Goal: Communication & Community: Answer question/provide support

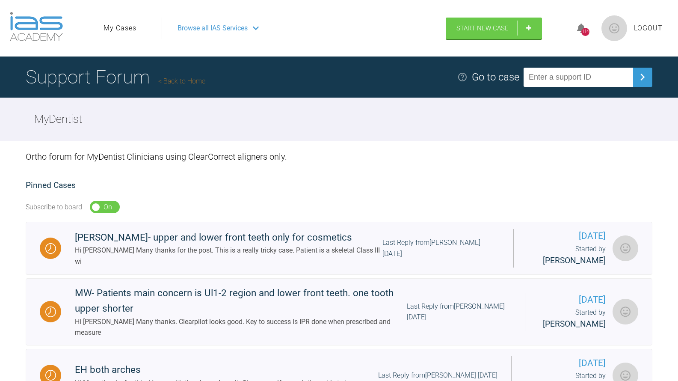
click at [125, 30] on link "My Cases" at bounding box center [120, 28] width 33 height 11
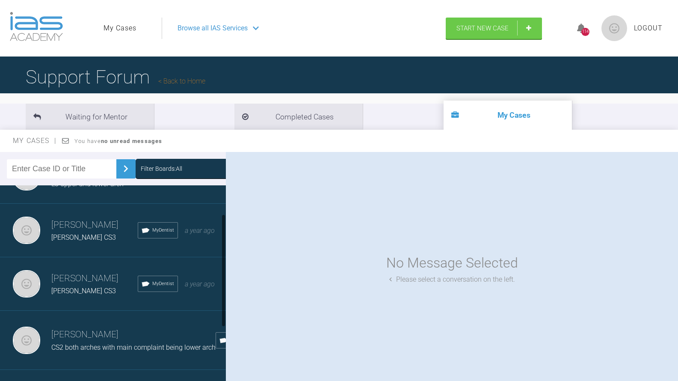
scroll to position [49, 0]
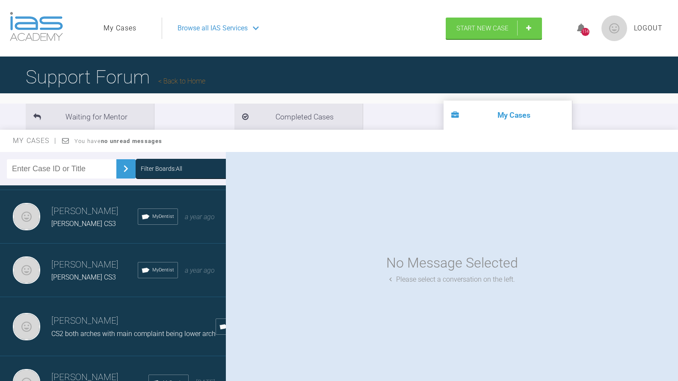
click at [81, 322] on h3 "[PERSON_NAME]" at bounding box center [133, 321] width 164 height 15
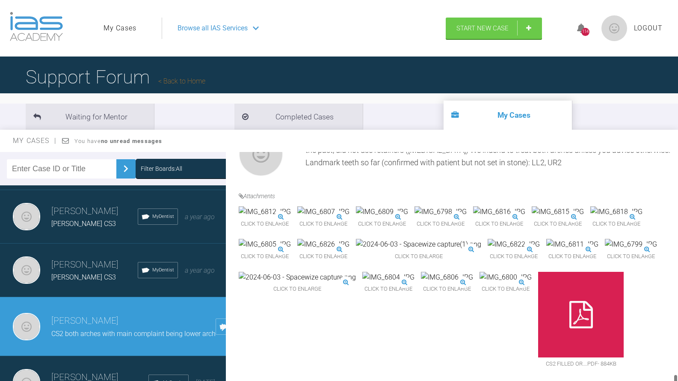
scroll to position [4977, 0]
drag, startPoint x: 677, startPoint y: 212, endPoint x: 675, endPoint y: 383, distance: 171.2
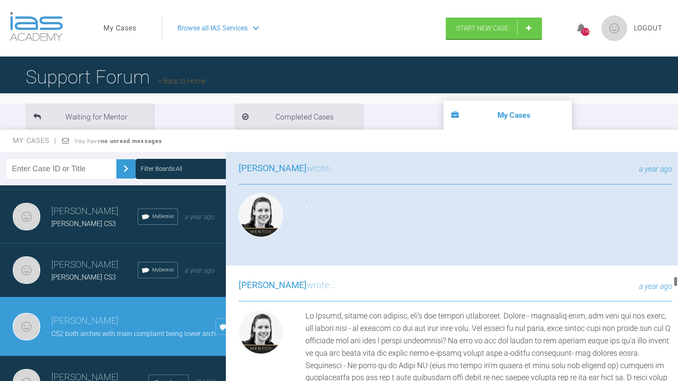
scroll to position [2586, 0]
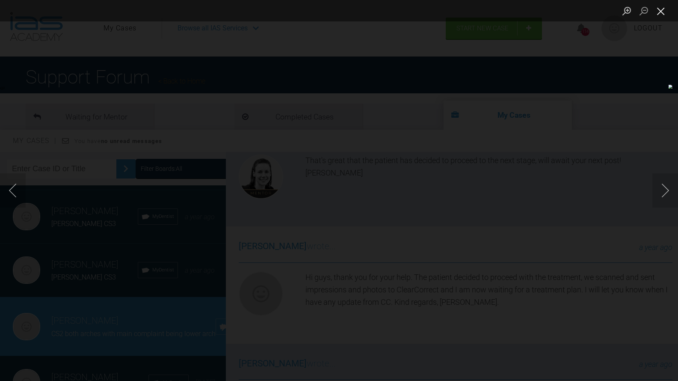
click at [658, 12] on button "Close lightbox" at bounding box center [661, 10] width 17 height 15
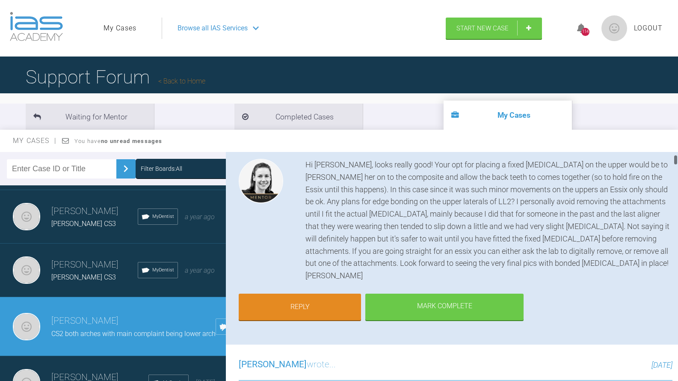
scroll to position [98, 0]
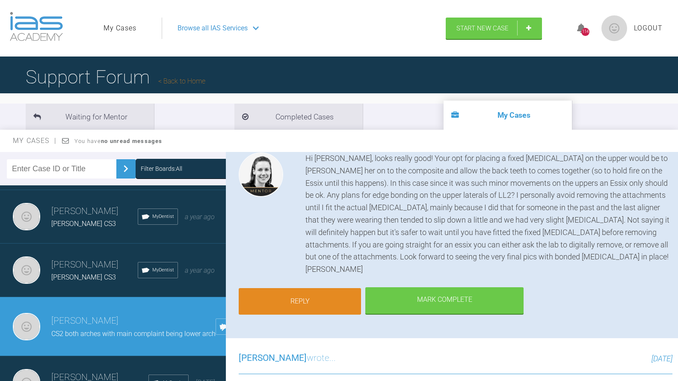
click at [302, 288] on link "Reply" at bounding box center [300, 301] width 122 height 27
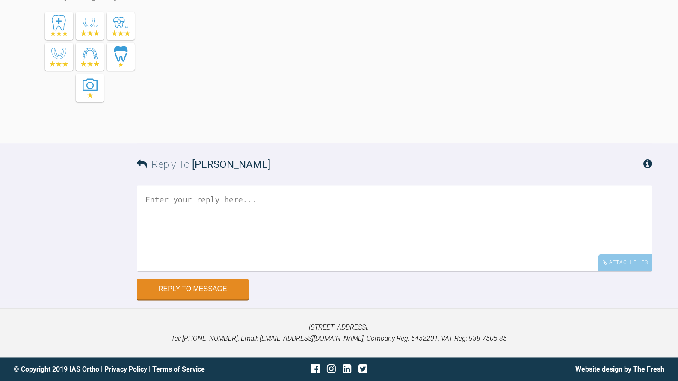
scroll to position [6967, 0]
click at [216, 209] on textarea at bounding box center [395, 228] width 516 height 86
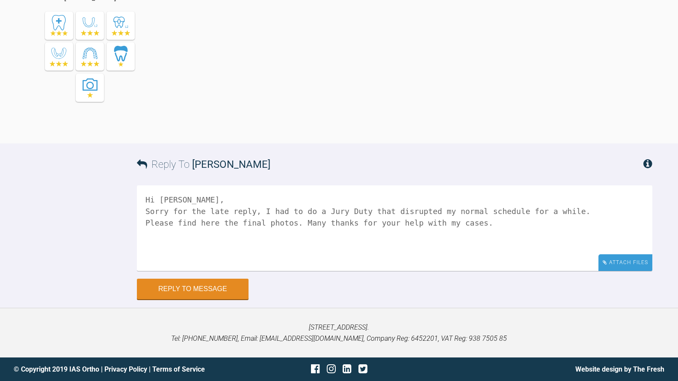
type textarea "Hi [PERSON_NAME], Sorry for the late reply, I had to do a Jury Duty that disrup…"
click at [625, 261] on div "Attach Files" at bounding box center [626, 262] width 54 height 17
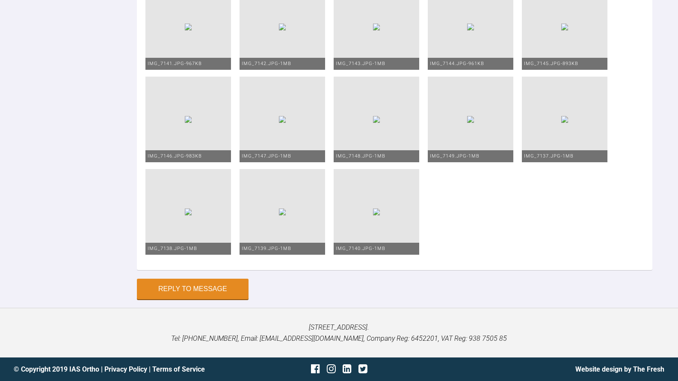
scroll to position [7552, 0]
click at [188, 291] on button "Reply to Message" at bounding box center [193, 289] width 112 height 21
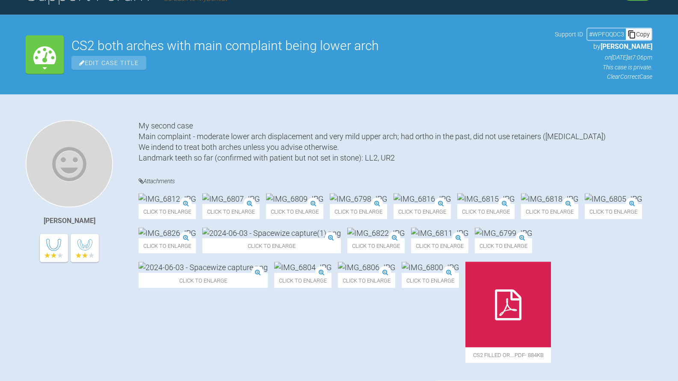
scroll to position [0, 0]
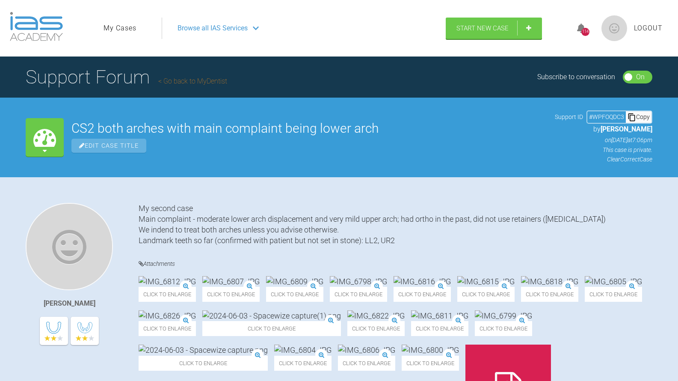
click at [131, 27] on link "My Cases" at bounding box center [120, 28] width 33 height 11
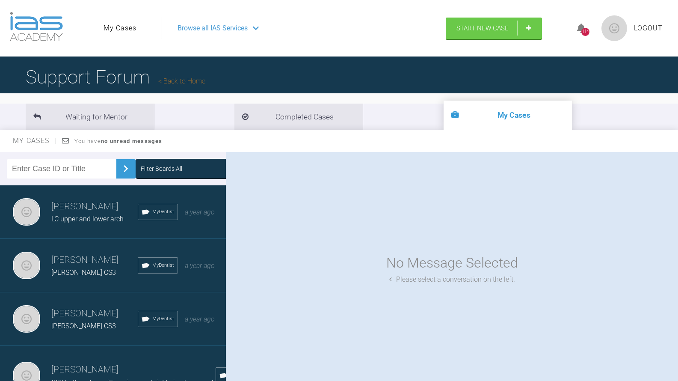
click at [84, 223] on span "LC upper and lower arch" at bounding box center [87, 219] width 72 height 8
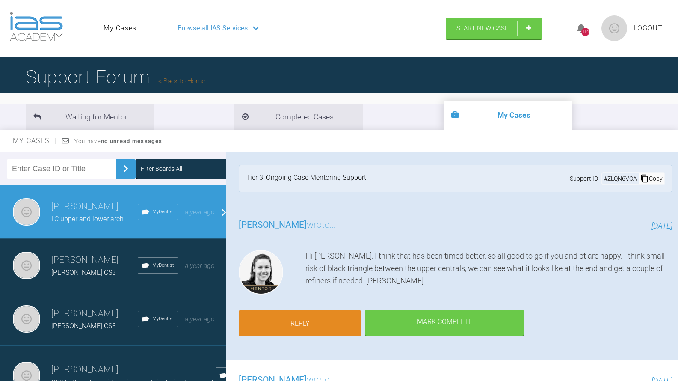
click at [305, 322] on link "Reply" at bounding box center [300, 323] width 122 height 27
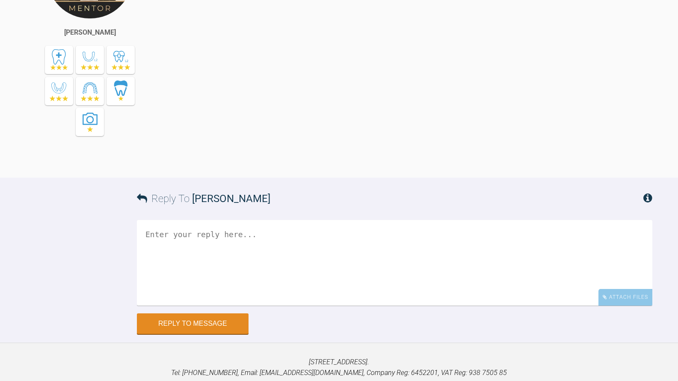
scroll to position [1882, 0]
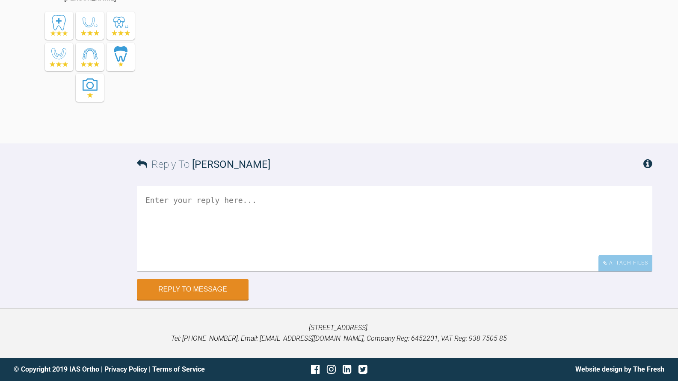
click at [220, 256] on textarea at bounding box center [395, 229] width 516 height 86
click at [168, 222] on textarea "Hi [PERSON_NAME], Sorry for the late reply." at bounding box center [395, 229] width 516 height 86
click at [189, 238] on textarea "Hi [PERSON_NAME], Sorry again for the late reply." at bounding box center [395, 229] width 516 height 86
click at [190, 224] on textarea "Hi [PERSON_NAME], Sorry again for the late reply." at bounding box center [395, 229] width 516 height 86
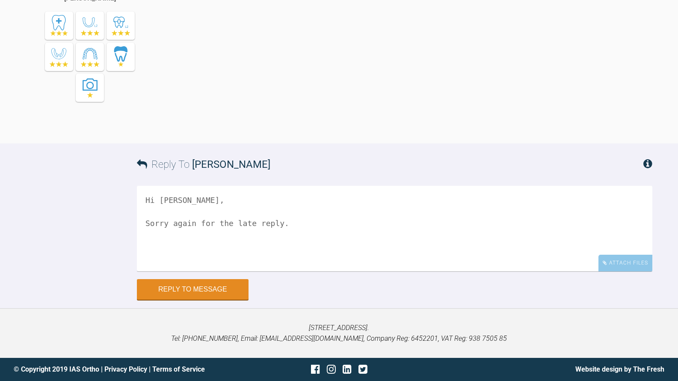
drag, startPoint x: 166, startPoint y: 223, endPoint x: 146, endPoint y: 226, distance: 20.8
click at [146, 226] on textarea "Hi [PERSON_NAME], Sorry again for the late reply." at bounding box center [395, 229] width 516 height 86
click at [313, 220] on textarea "Hi [PERSON_NAME], I'm sorry again for the late reply." at bounding box center [395, 229] width 516 height 86
drag, startPoint x: 183, startPoint y: 221, endPoint x: 146, endPoint y: 226, distance: 38.0
click at [146, 226] on textarea "Hi [PERSON_NAME], I'm sorry again for the late reply." at bounding box center [395, 229] width 516 height 86
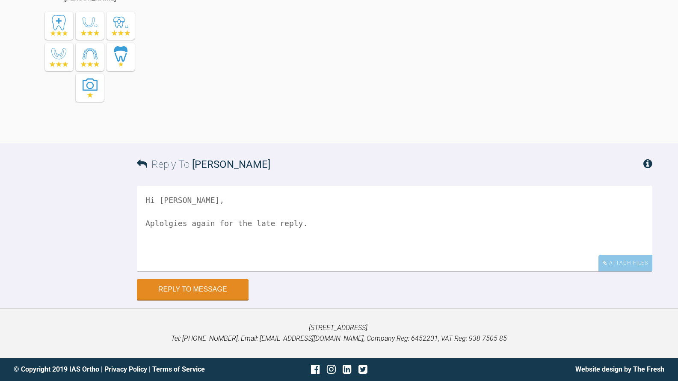
drag, startPoint x: 184, startPoint y: 221, endPoint x: 143, endPoint y: 221, distance: 41.1
click at [143, 221] on textarea "Hi [PERSON_NAME], Aplolgies again for the late reply." at bounding box center [395, 229] width 516 height 86
click at [316, 223] on textarea "Hi [PERSON_NAME], Apologies again for the late reply." at bounding box center [395, 229] width 516 height 86
drag, startPoint x: 192, startPoint y: 248, endPoint x: 128, endPoint y: 231, distance: 65.9
click at [137, 231] on textarea "Hi [PERSON_NAME], Apologies again for the late reply. We have" at bounding box center [395, 229] width 516 height 86
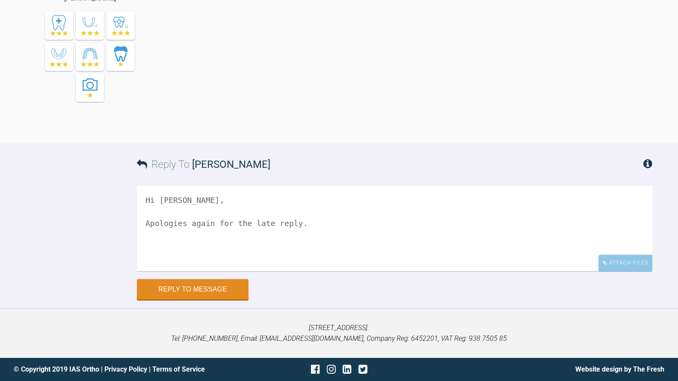
click at [156, 241] on textarea "Hi [PERSON_NAME], Apologies again for the late reply." at bounding box center [395, 229] width 516 height 86
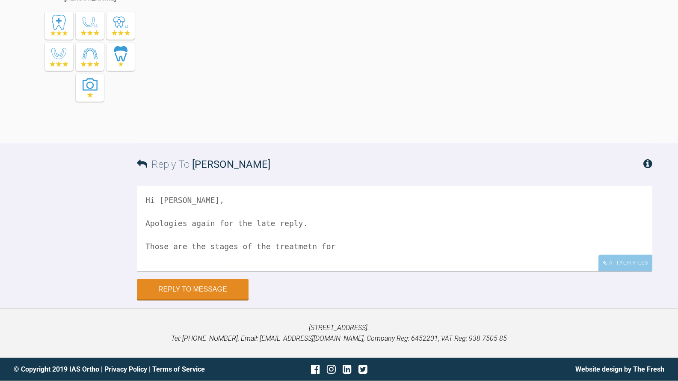
scroll to position [1839, 0]
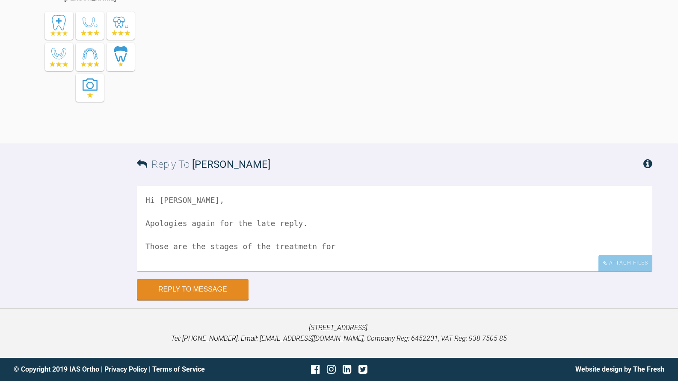
drag, startPoint x: 294, startPoint y: 333, endPoint x: 301, endPoint y: 333, distance: 7.7
click at [301, 271] on textarea "Hi [PERSON_NAME], Apologies again for the late reply. Those are the stages of t…" at bounding box center [395, 229] width 516 height 86
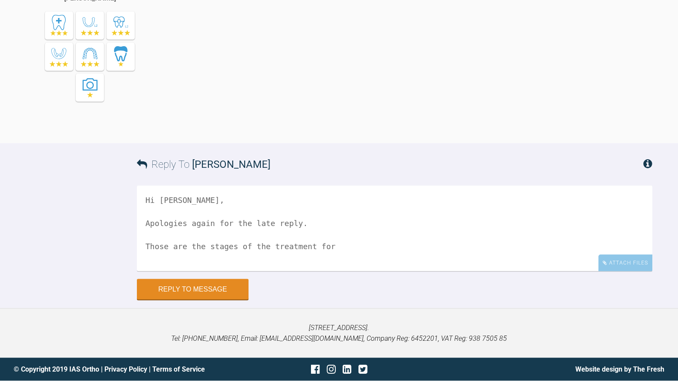
scroll to position [1926, 0]
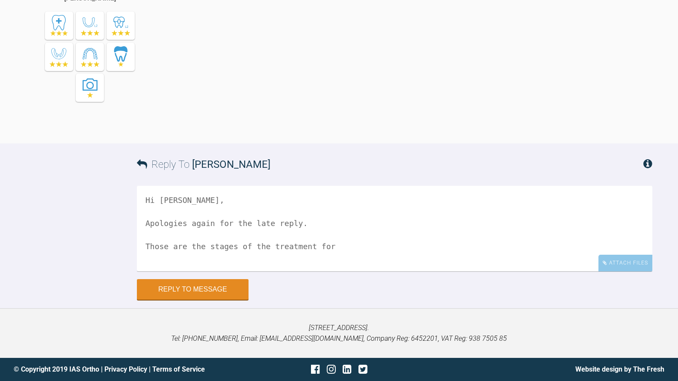
drag, startPoint x: 308, startPoint y: 246, endPoint x: 324, endPoint y: 245, distance: 16.7
click at [324, 245] on textarea "Hi [PERSON_NAME], Apologies again for the late reply. Those are the stages of t…" at bounding box center [395, 229] width 516 height 86
click at [260, 259] on textarea "Hi [PERSON_NAME], Apologies again for the late reply. Those are the stages of t…" at bounding box center [395, 229] width 516 height 86
click at [633, 266] on div "Attach Files" at bounding box center [626, 263] width 54 height 17
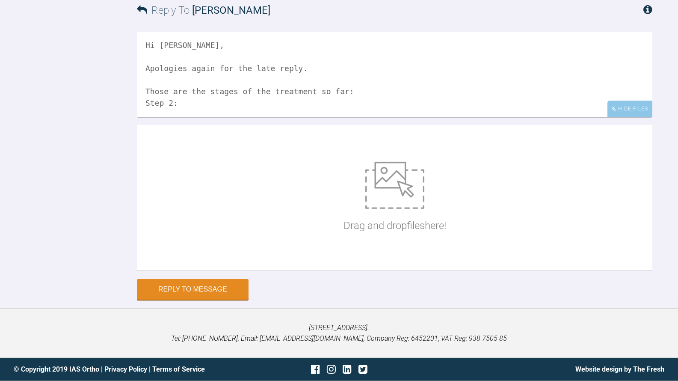
scroll to position [2080, 0]
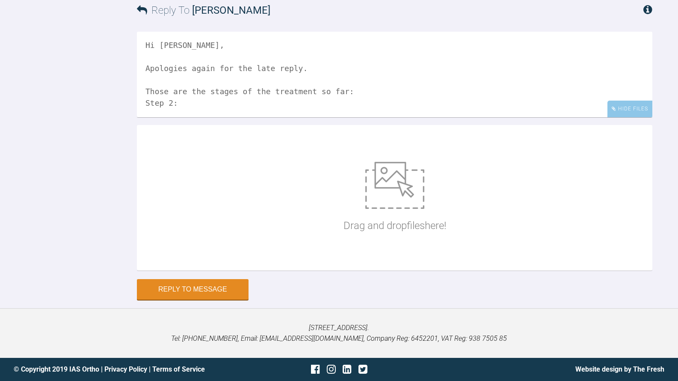
click at [332, 65] on textarea "Hi [PERSON_NAME], Apologies again for the late reply. Those are the stages of t…" at bounding box center [395, 75] width 516 height 86
type textarea "Hi [PERSON_NAME], Apologies again for the late reply. Those are the stages of t…"
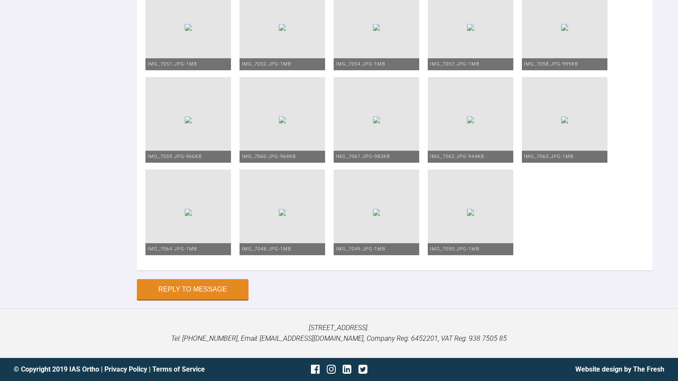
scroll to position [2467, 0]
click at [207, 300] on button "Reply to Message" at bounding box center [193, 290] width 112 height 21
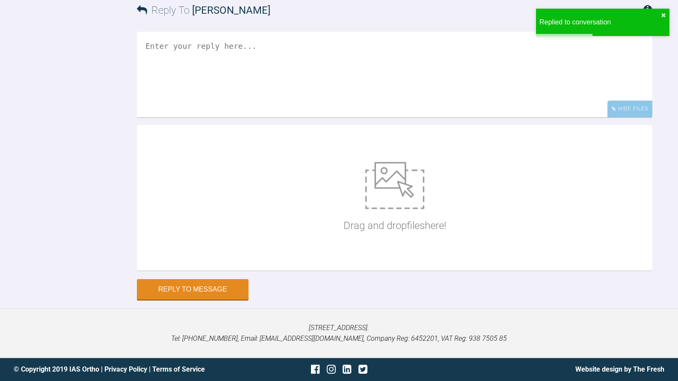
scroll to position [2275, 0]
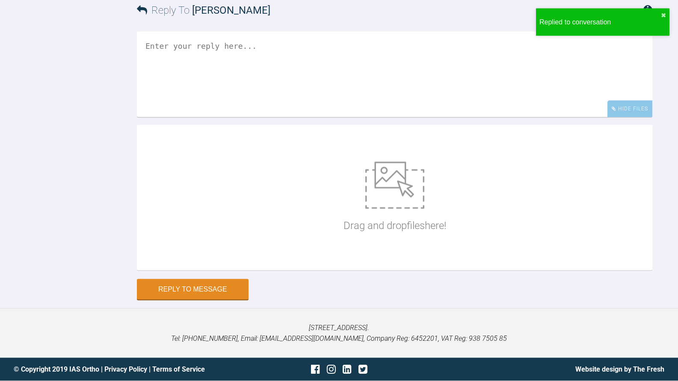
click at [236, 117] on textarea at bounding box center [395, 75] width 516 height 86
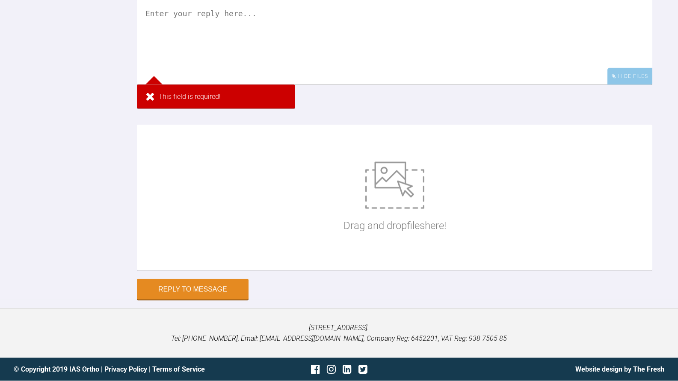
click at [220, 85] on textarea at bounding box center [395, 42] width 516 height 86
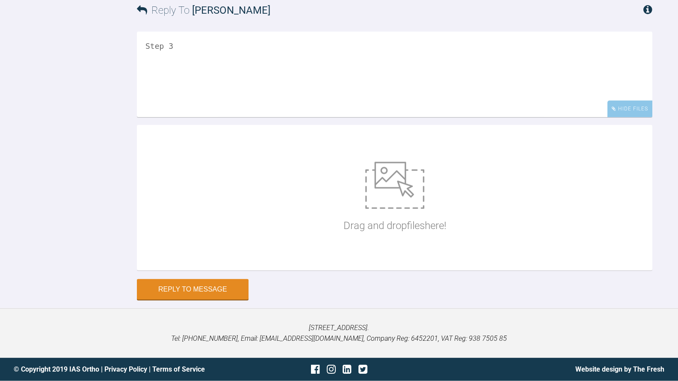
scroll to position [2519, 0]
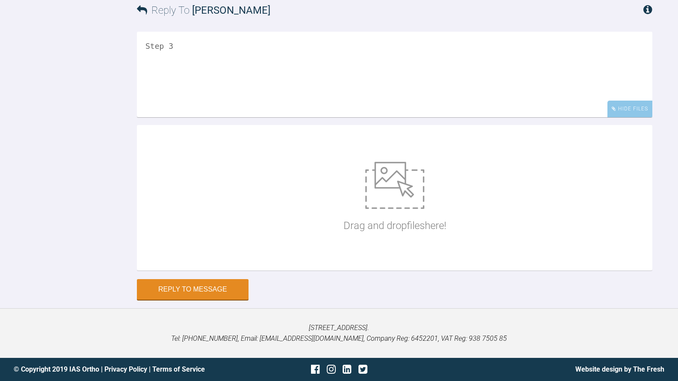
type textarea "Step 3"
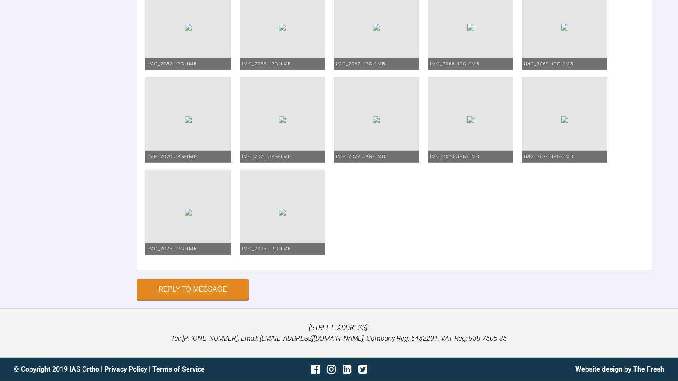
scroll to position [3042, 0]
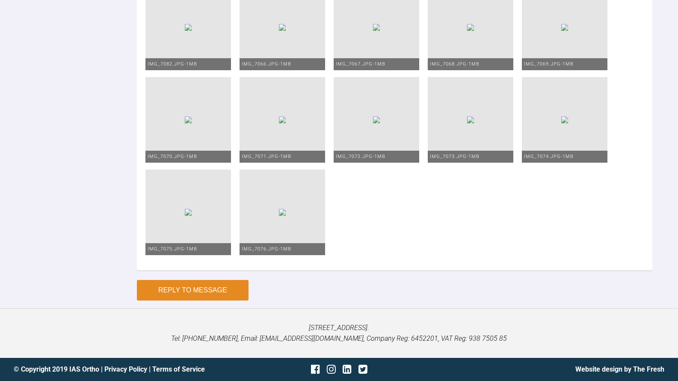
click at [202, 293] on button "Reply to Message" at bounding box center [193, 290] width 112 height 21
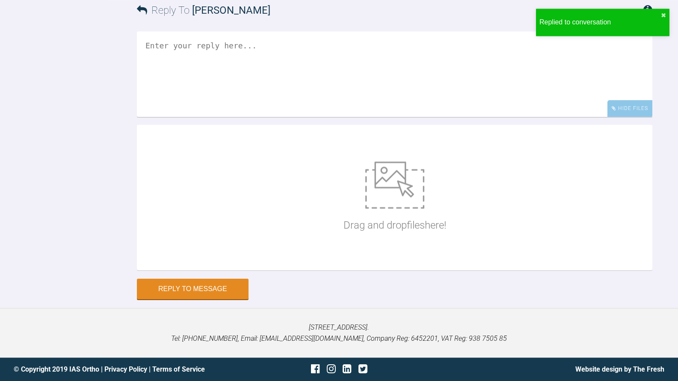
scroll to position [2758, 0]
click at [222, 117] on textarea at bounding box center [395, 74] width 516 height 86
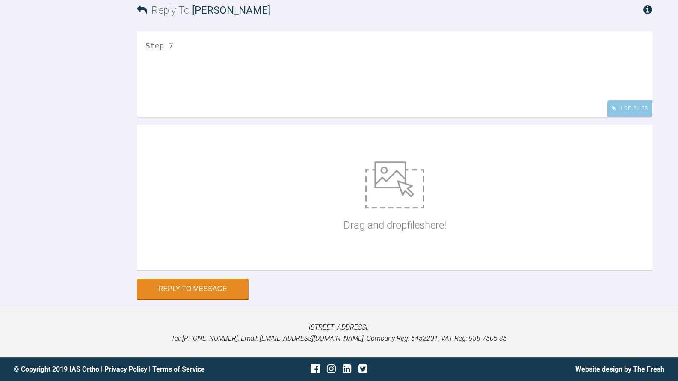
scroll to position [2889, 0]
type textarea "Step 7"
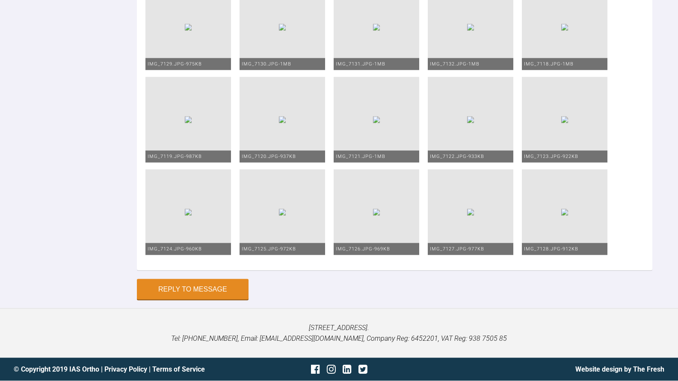
scroll to position [3405, 0]
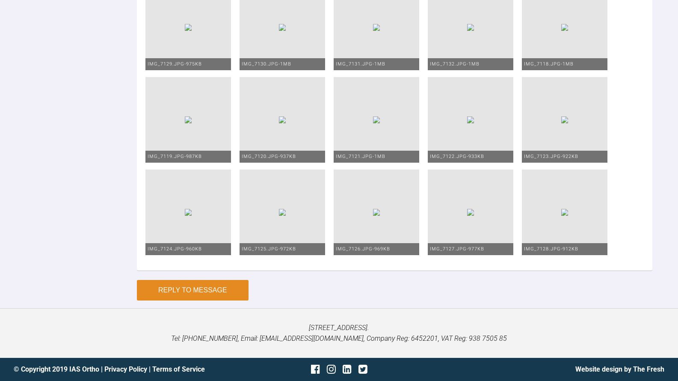
click at [218, 293] on button "Reply to Message" at bounding box center [193, 290] width 112 height 21
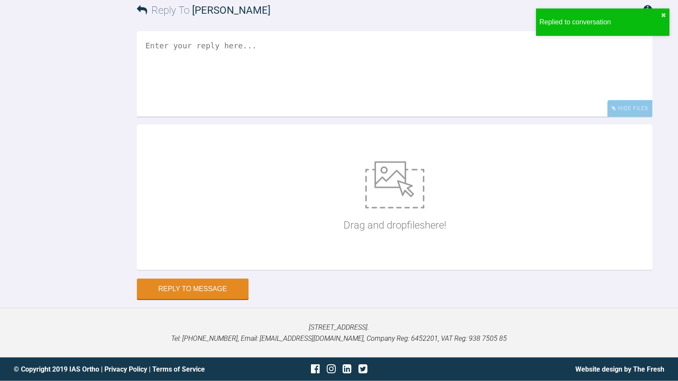
scroll to position [3081, 0]
click at [255, 117] on textarea at bounding box center [395, 74] width 516 height 86
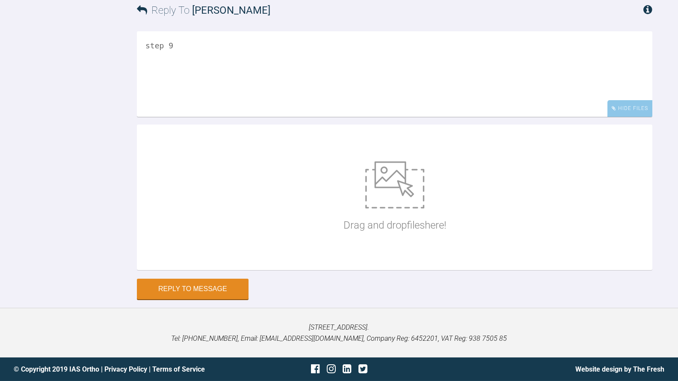
scroll to position [3212, 0]
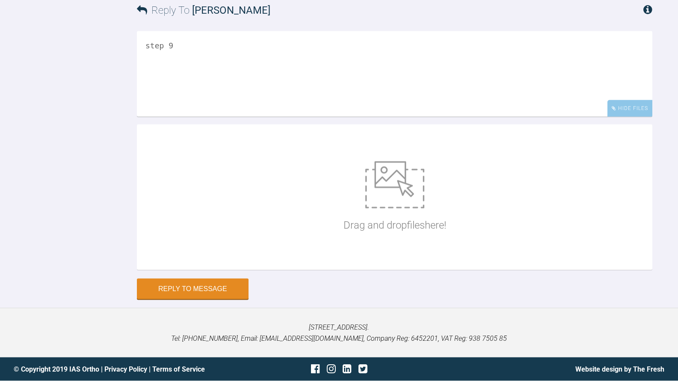
type textarea "step 9"
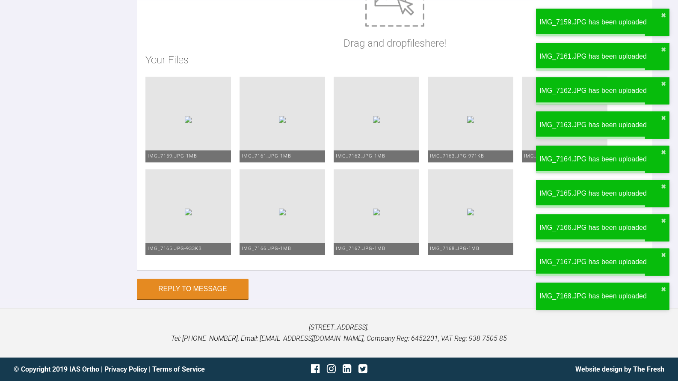
scroll to position [3561, 0]
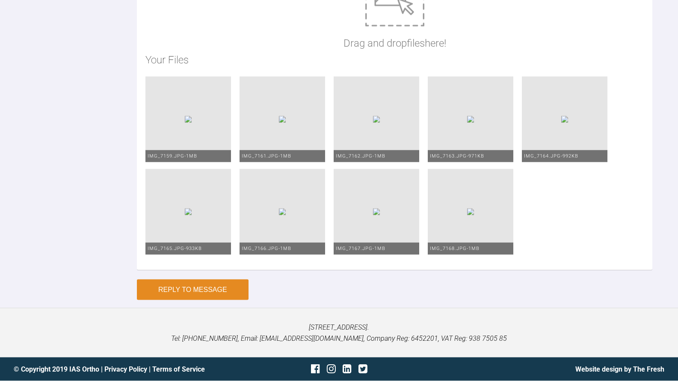
click at [206, 300] on button "Reply to Message" at bounding box center [193, 289] width 112 height 21
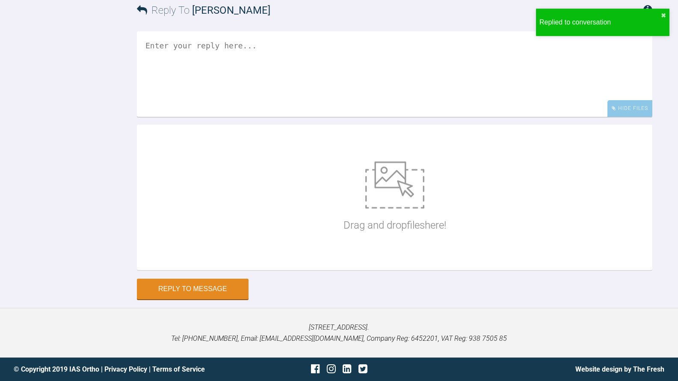
scroll to position [3456, 0]
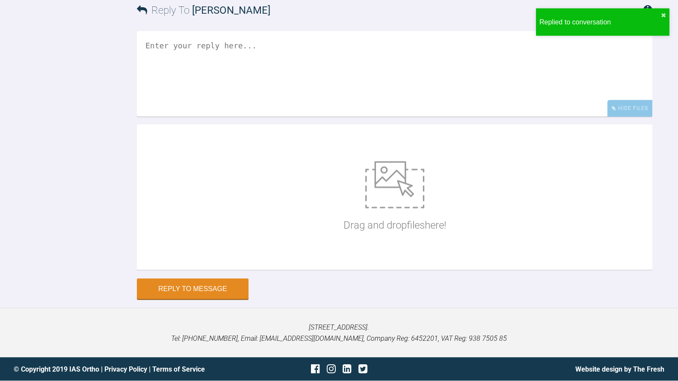
click at [264, 117] on textarea at bounding box center [395, 74] width 516 height 86
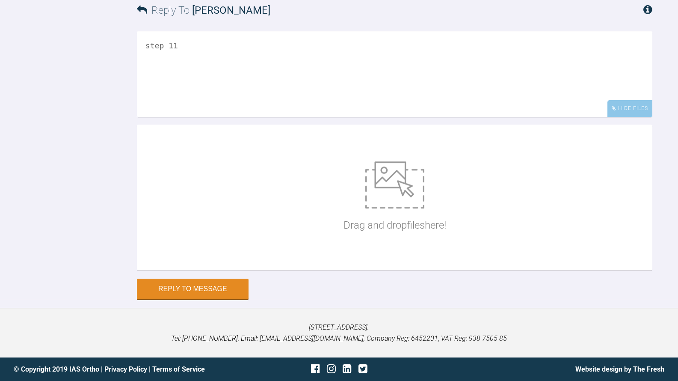
scroll to position [3587, 0]
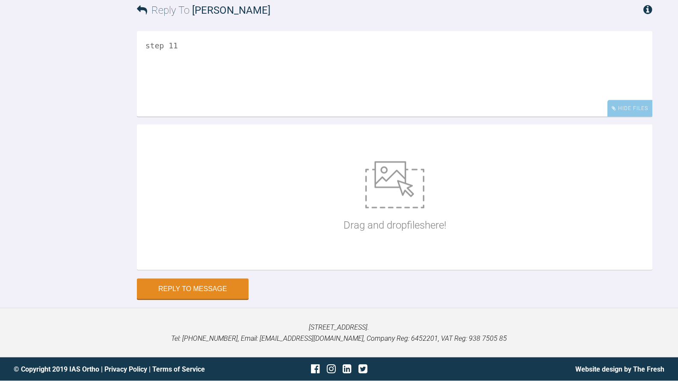
type textarea "step 11"
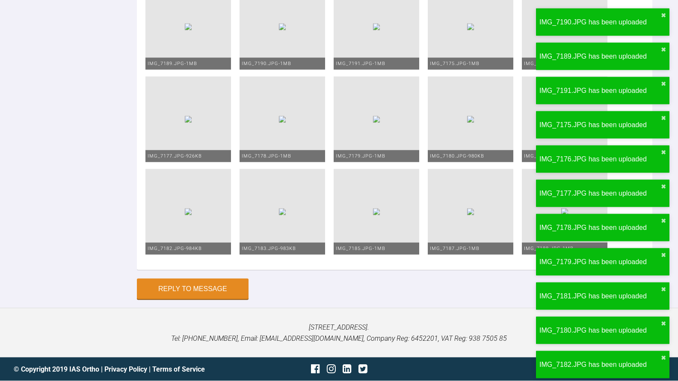
scroll to position [4073, 0]
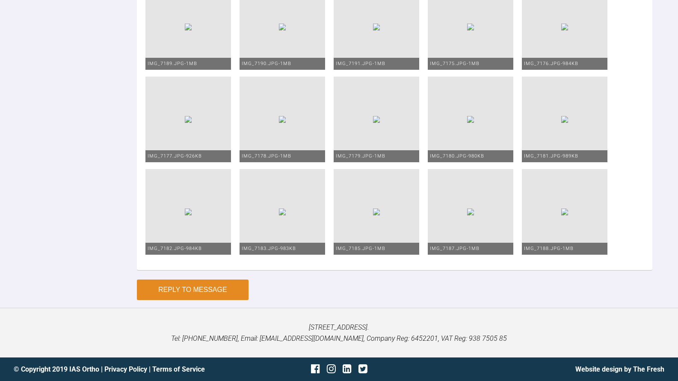
click at [210, 287] on button "Reply to Message" at bounding box center [193, 289] width 112 height 21
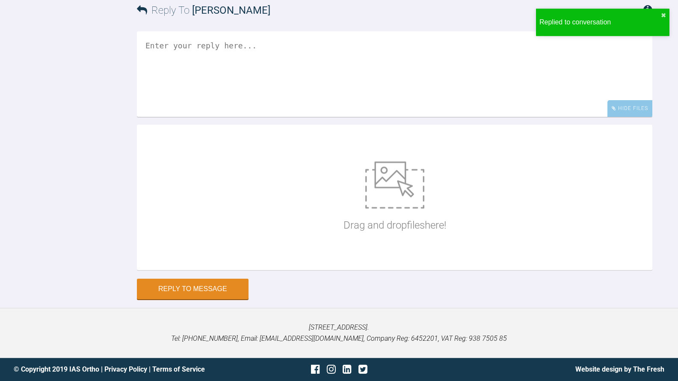
scroll to position [3881, 0]
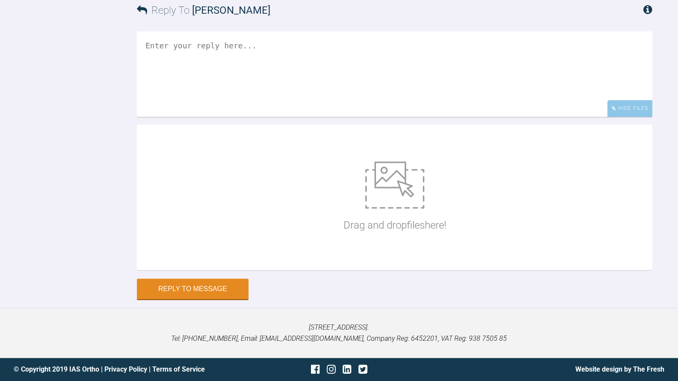
click at [310, 117] on textarea at bounding box center [395, 74] width 516 height 86
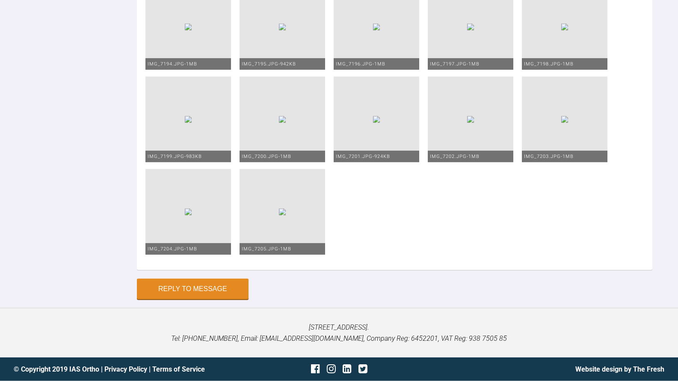
scroll to position [3925, 0]
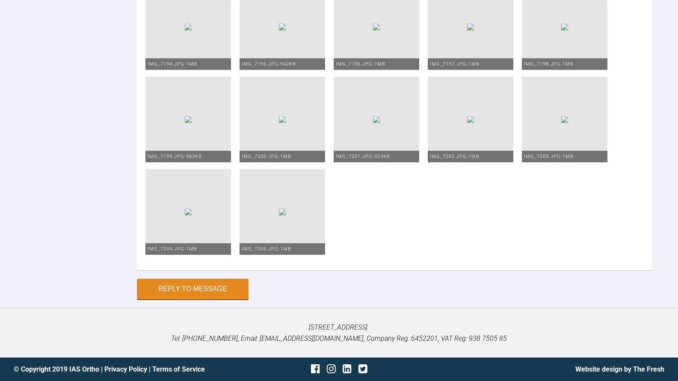
scroll to position [3919, 0]
drag, startPoint x: 505, startPoint y: 177, endPoint x: 557, endPoint y: 187, distance: 52.8
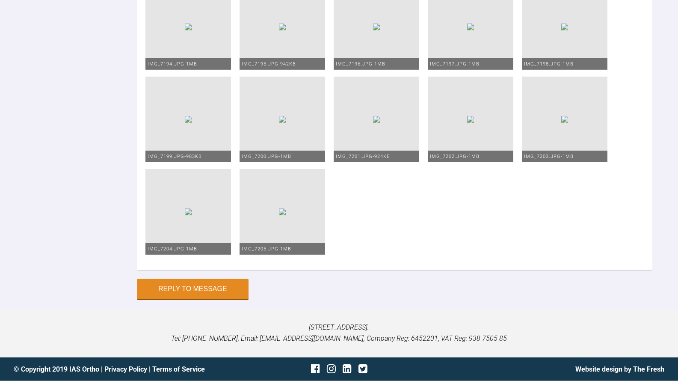
scroll to position [3962, 0]
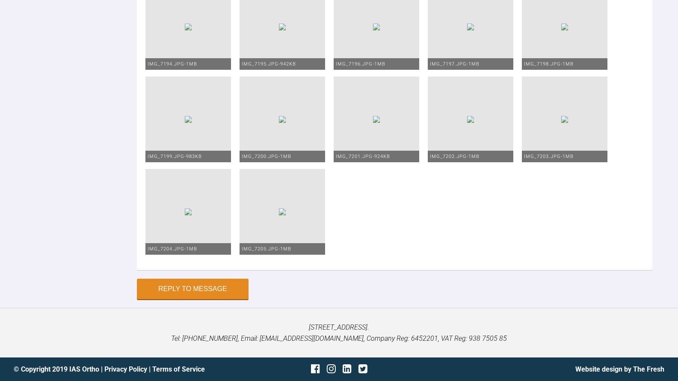
type textarea "End of treatment before retention, she is very happy with the result (patient i…"
click at [213, 289] on button "Reply to Message" at bounding box center [193, 289] width 112 height 21
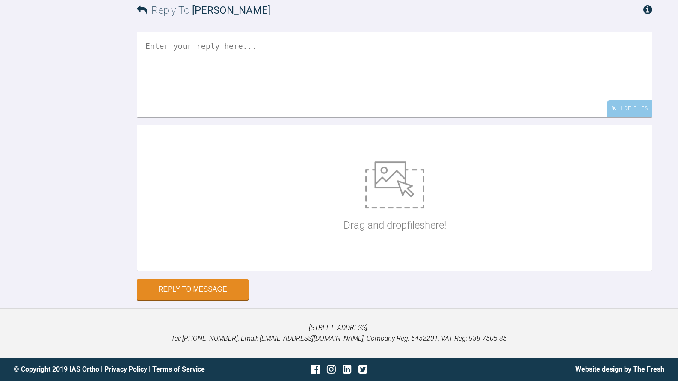
scroll to position [4042, 0]
